Goal: Find specific page/section: Find specific page/section

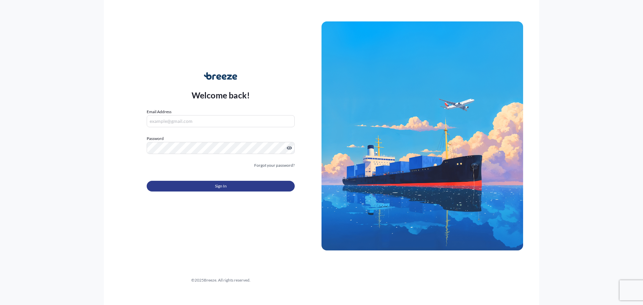
type input "[PERSON_NAME][EMAIL_ADDRESS][PERSON_NAME][DOMAIN_NAME]"
click at [230, 187] on button "Sign In" at bounding box center [221, 186] width 148 height 11
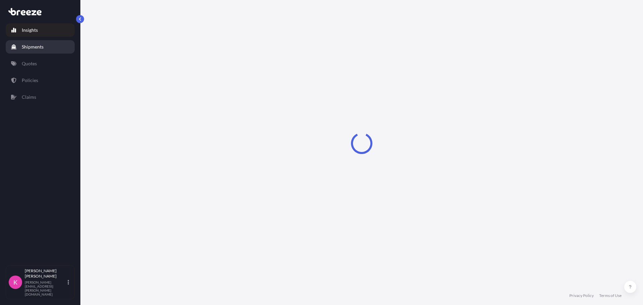
select select "2025"
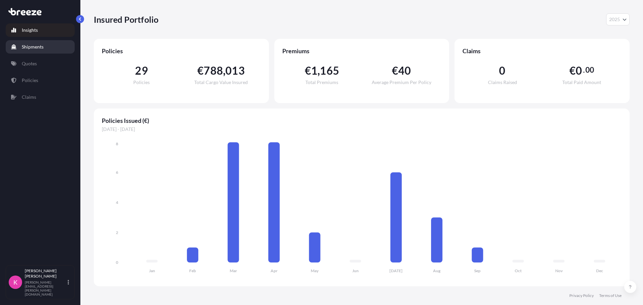
click at [54, 49] on link "Shipments" at bounding box center [40, 46] width 69 height 13
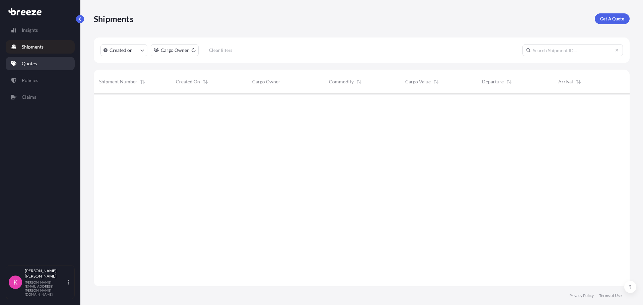
scroll to position [212, 531]
click at [36, 62] on p "Quotes" at bounding box center [29, 63] width 15 height 7
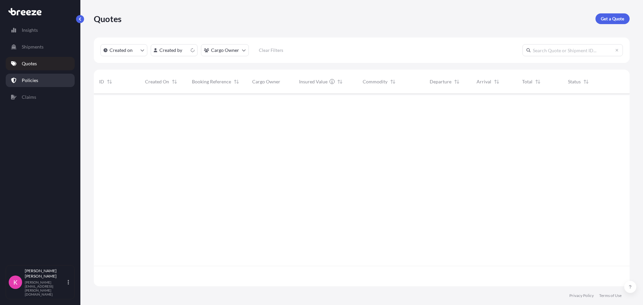
scroll to position [191, 531]
click at [37, 80] on p "Policies" at bounding box center [30, 80] width 16 height 7
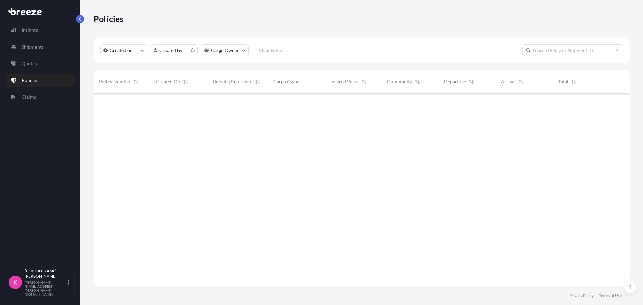
scroll to position [191, 531]
